Goal: Navigation & Orientation: Find specific page/section

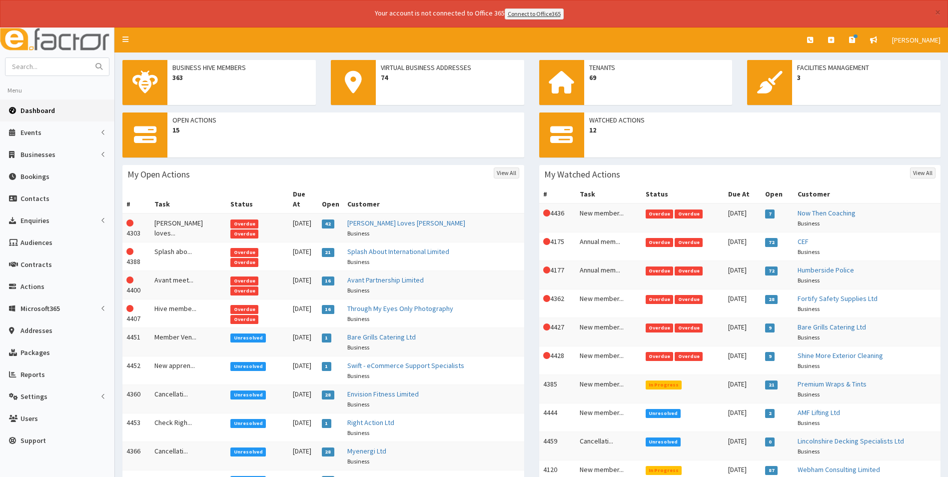
scroll to position [50, 0]
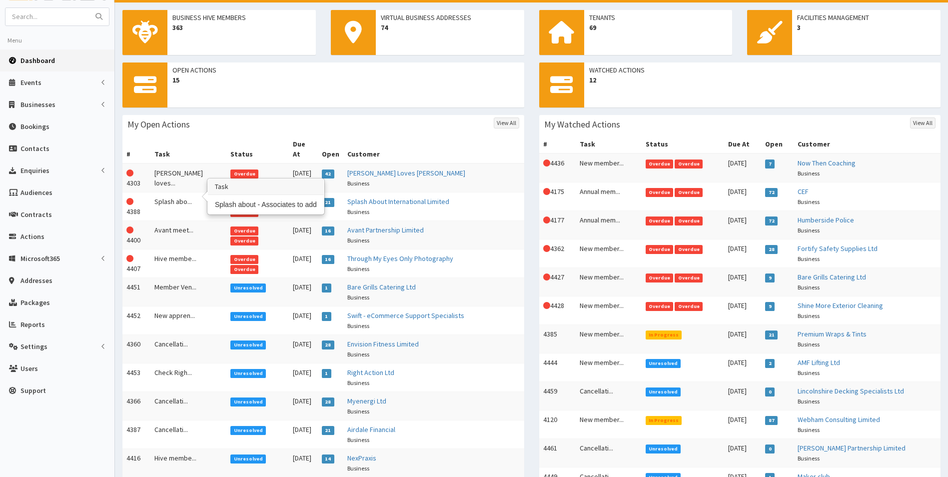
click at [168, 196] on td "Splash abo..." at bounding box center [188, 206] width 76 height 28
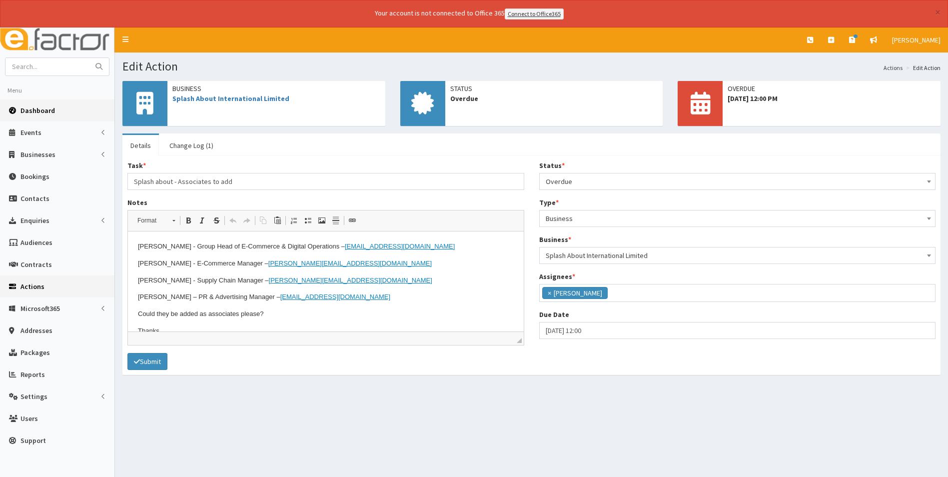
click at [43, 104] on link "Dashboard" at bounding box center [57, 110] width 114 height 22
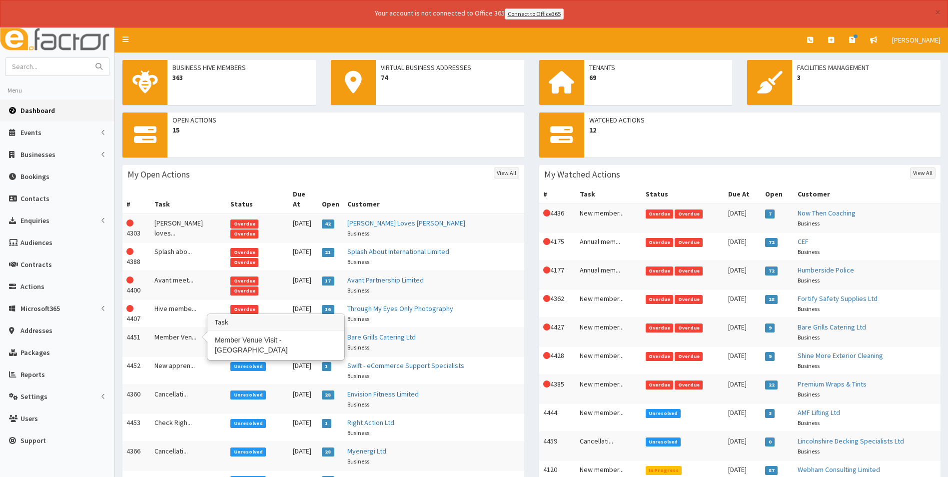
click at [181, 327] on td "Member Ven..." at bounding box center [188, 341] width 76 height 28
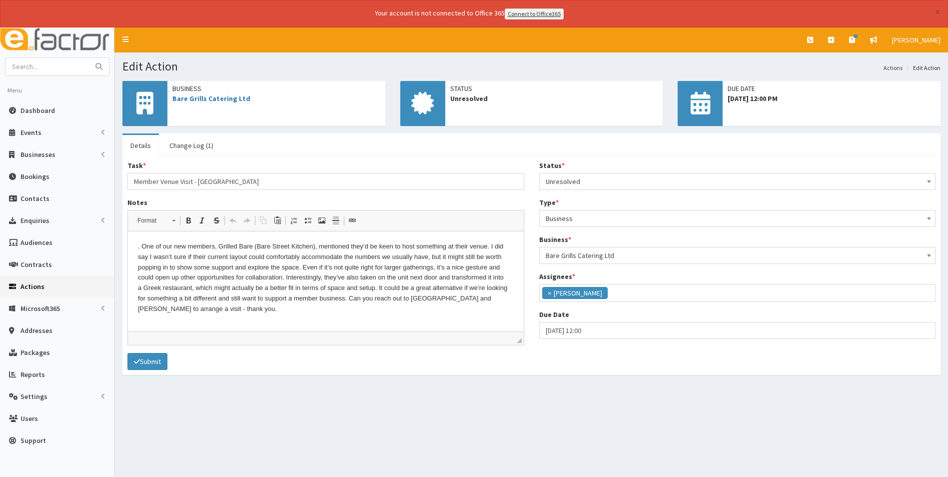
scroll to position [73, 0]
click at [227, 100] on link "Bare Grills Catering Ltd" at bounding box center [211, 98] width 78 height 9
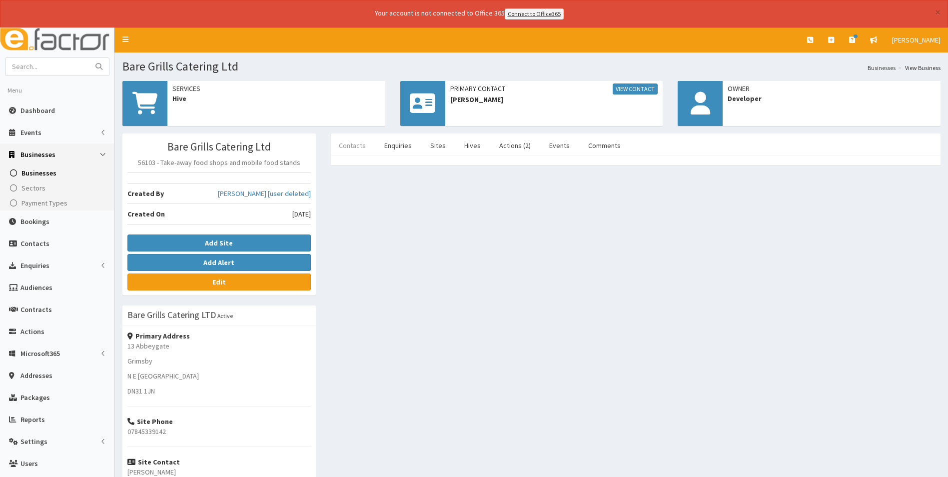
click at [359, 145] on link "Contacts" at bounding box center [352, 145] width 43 height 21
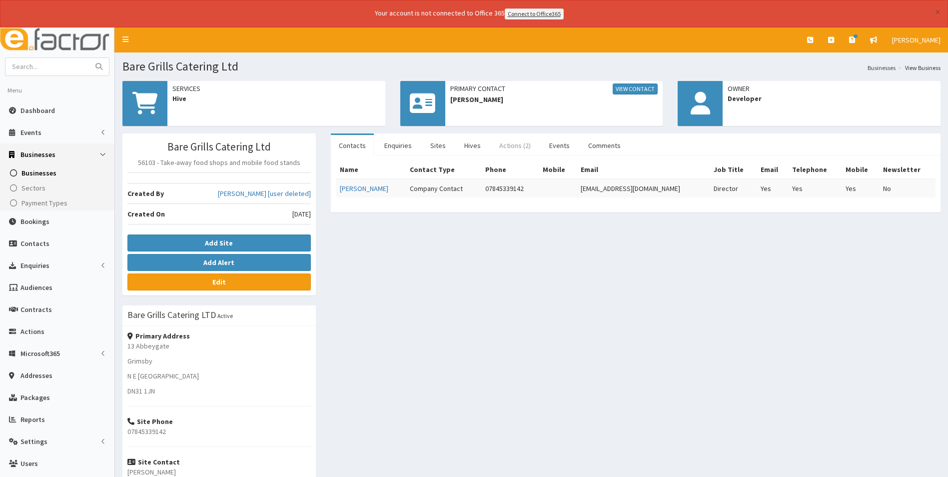
click at [521, 149] on link "Actions (2)" at bounding box center [514, 145] width 47 height 21
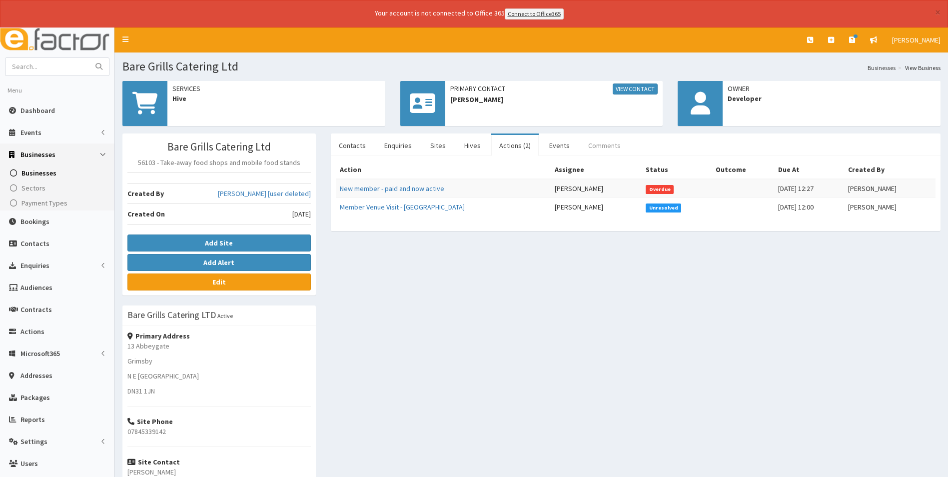
click at [600, 140] on link "Comments" at bounding box center [604, 145] width 48 height 21
